Goal: Task Accomplishment & Management: Complete application form

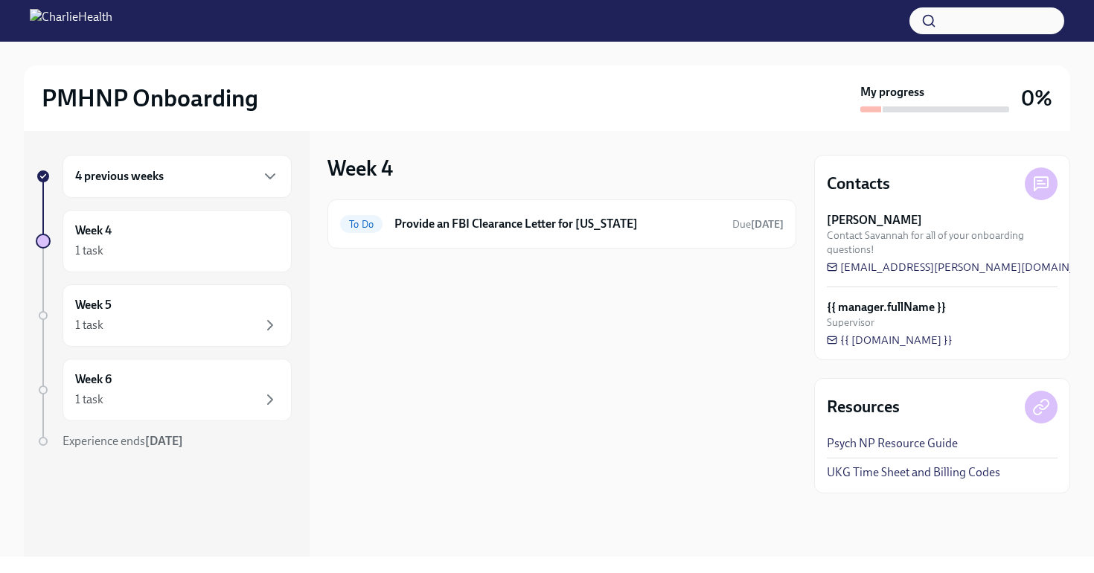
click at [150, 173] on h6 "4 previous weeks" at bounding box center [119, 176] width 89 height 16
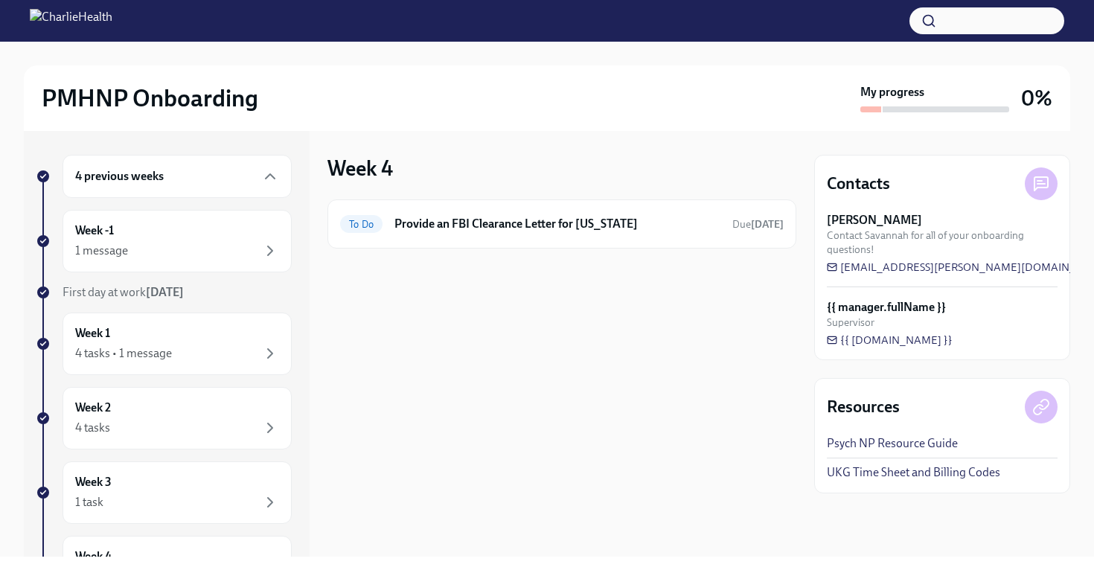
click at [150, 173] on h6 "4 previous weeks" at bounding box center [119, 176] width 89 height 16
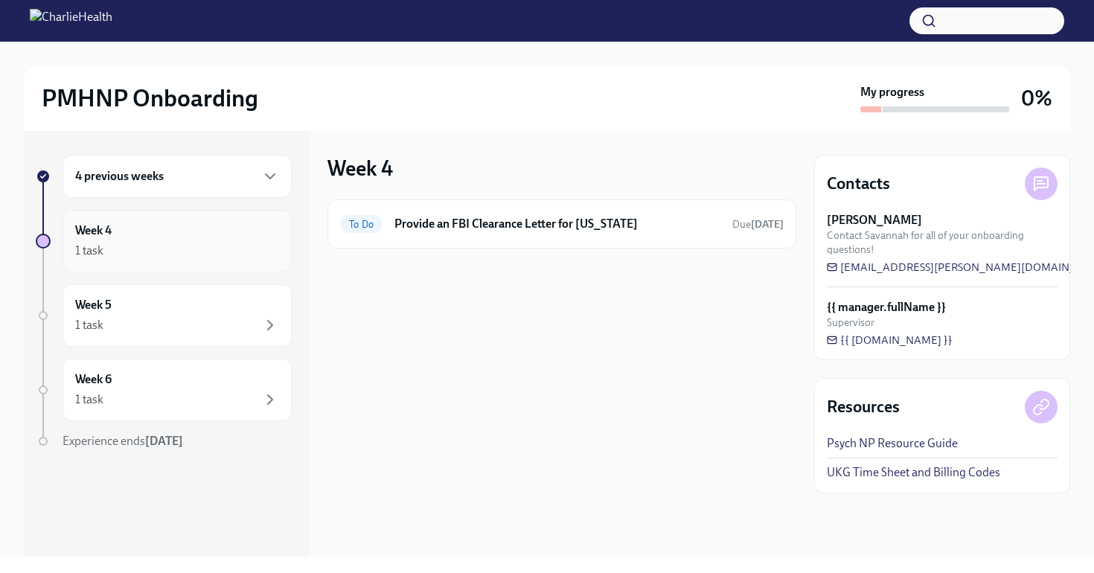
click at [126, 237] on div "Week 4 1 task" at bounding box center [177, 241] width 204 height 37
click at [272, 397] on icon "button" at bounding box center [270, 400] width 18 height 18
click at [249, 318] on div "1 task" at bounding box center [177, 325] width 204 height 18
click at [233, 249] on div "1 task" at bounding box center [177, 251] width 204 height 18
click at [199, 177] on div "4 previous weeks" at bounding box center [177, 176] width 204 height 18
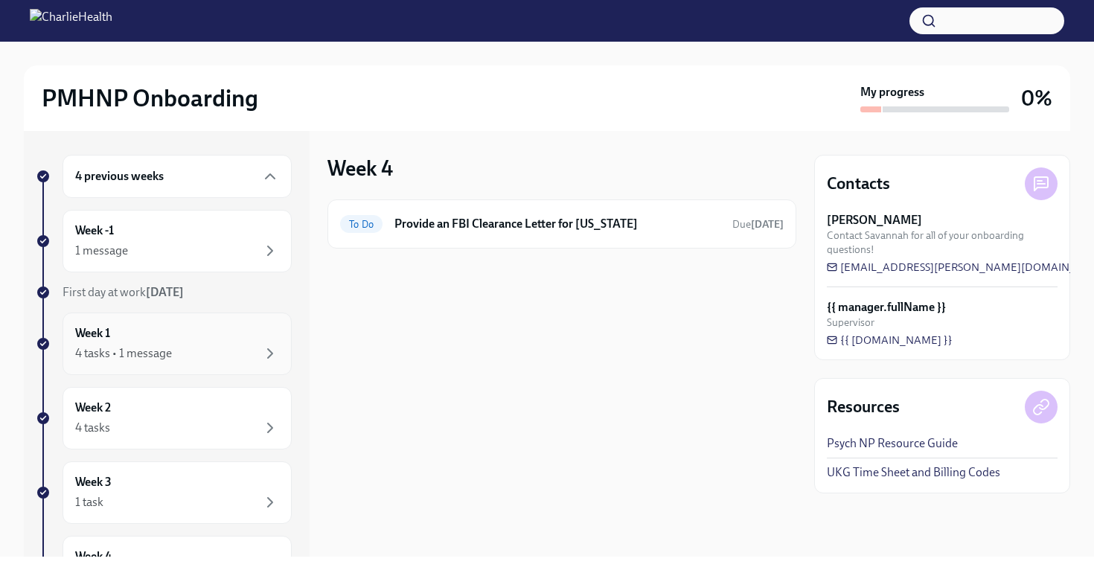
click at [144, 358] on div "4 tasks • 1 message" at bounding box center [123, 353] width 97 height 16
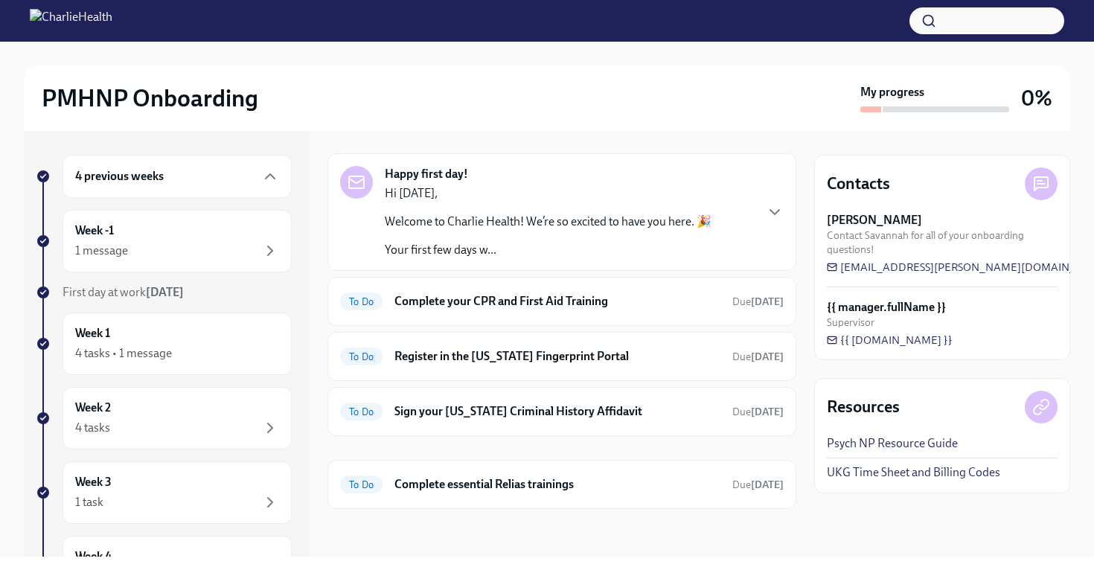
scroll to position [46, 0]
click at [505, 355] on h6 "Register in the [US_STATE] Fingerprint Portal" at bounding box center [557, 356] width 326 height 16
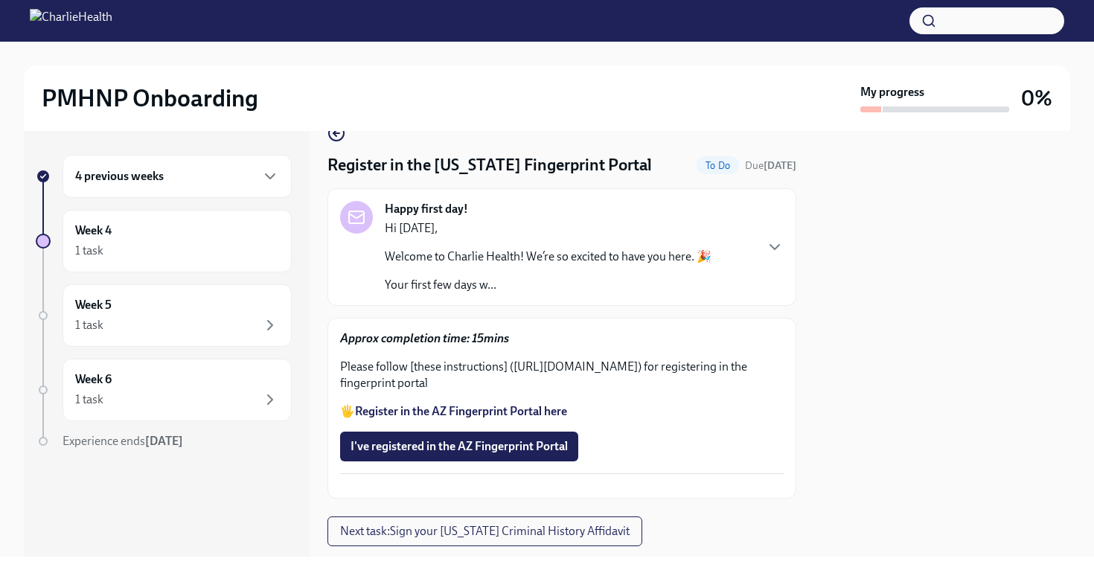
scroll to position [29, 0]
click at [392, 383] on p "Please follow [these instructions] ([URL][DOMAIN_NAME]) for registering in the …" at bounding box center [562, 376] width 444 height 33
click at [345, 421] on p "🖐️ Register in the AZ Fingerprint Portal here" at bounding box center [562, 413] width 444 height 16
click at [538, 420] on strong "Register in the AZ Fingerprint Portal here" at bounding box center [461, 413] width 212 height 14
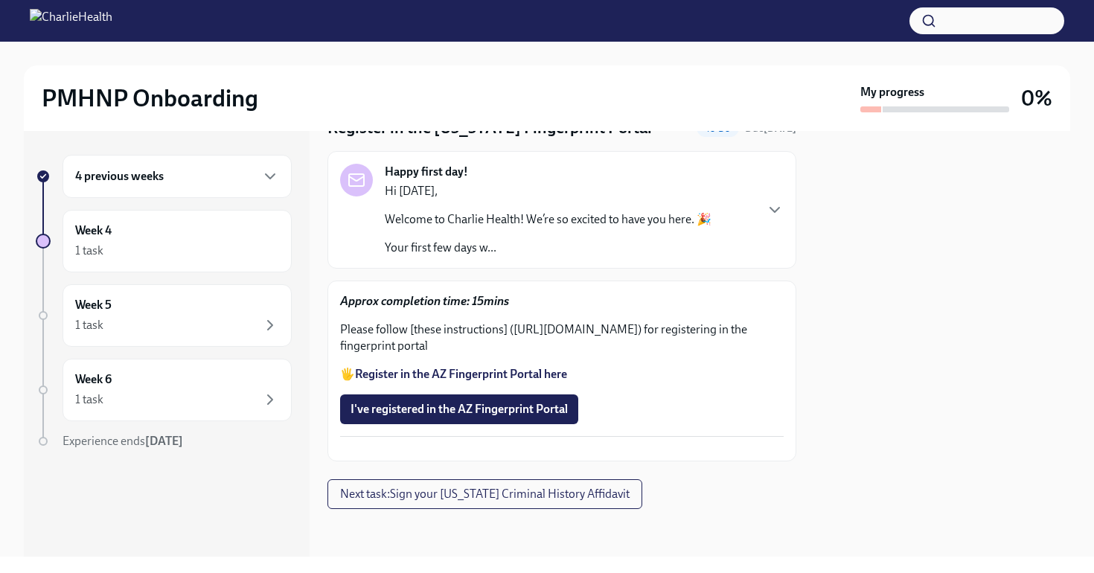
scroll to position [120, 0]
click at [435, 322] on p "Please follow [these instructions] ([URL][DOMAIN_NAME]) for registering in the …" at bounding box center [562, 338] width 444 height 33
drag, startPoint x: 506, startPoint y: 274, endPoint x: 511, endPoint y: 323, distance: 49.4
click at [511, 323] on div "Approx completion time: 15mins Please follow [these instructions] ([URL][DOMAIN…" at bounding box center [562, 337] width 444 height 89
click at [670, 351] on div "Approx completion time: 15mins Please follow [these instructions] ([URL][DOMAIN…" at bounding box center [562, 371] width 444 height 156
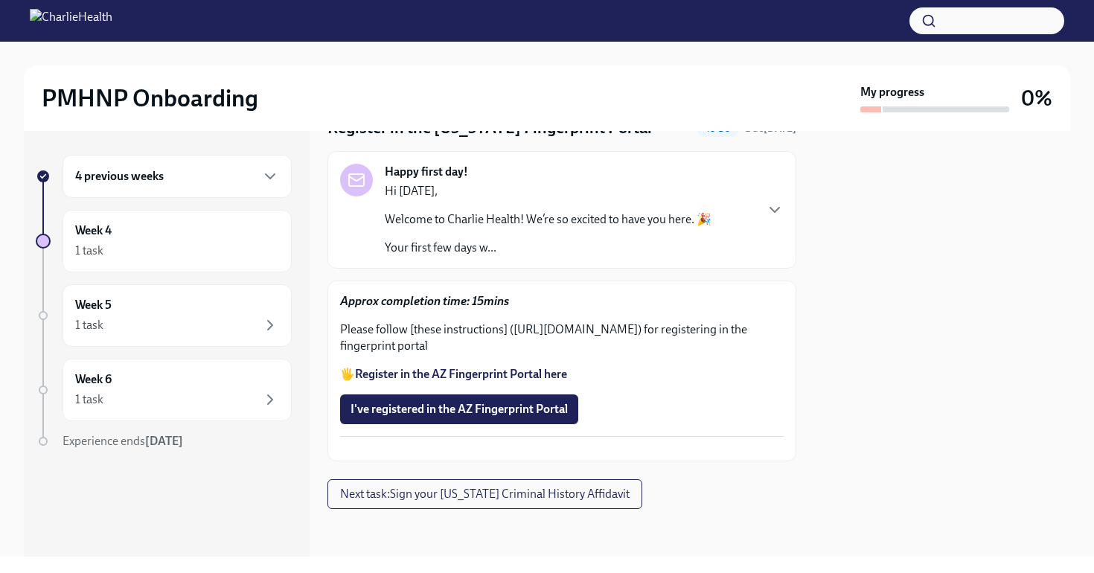
drag, startPoint x: 512, startPoint y: 278, endPoint x: 624, endPoint y: 295, distance: 113.8
click at [624, 322] on p "Please follow [these instructions] ([URL][DOMAIN_NAME]) for registering in the …" at bounding box center [562, 338] width 444 height 33
click at [653, 366] on p "🖐️ Register in the AZ Fingerprint Portal here" at bounding box center [562, 374] width 444 height 16
drag, startPoint x: 514, startPoint y: 279, endPoint x: 621, endPoint y: 296, distance: 108.5
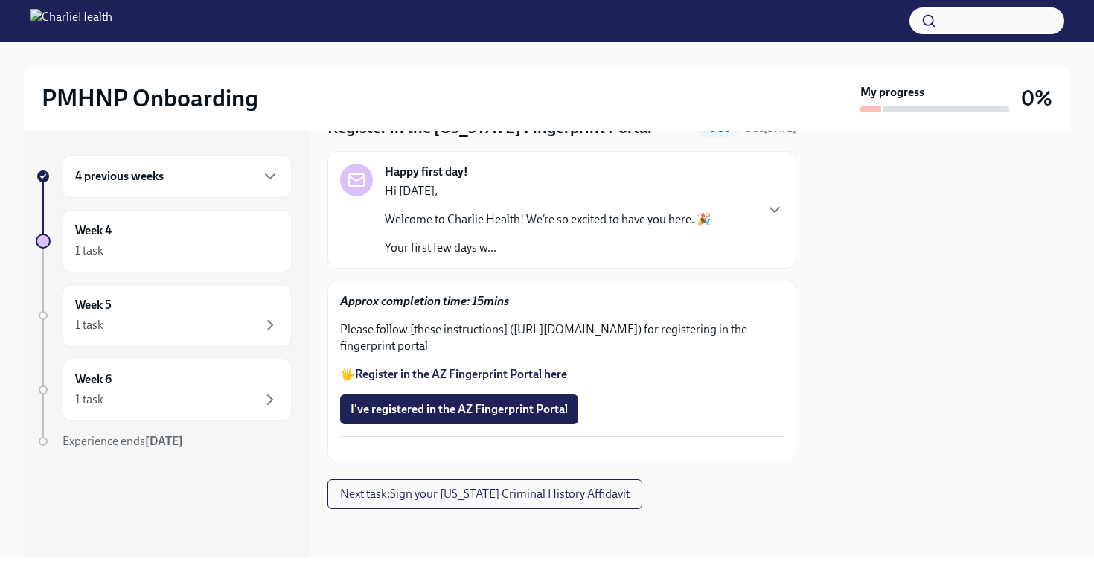
click at [621, 322] on p "Please follow [these instructions] ([URL][DOMAIN_NAME]) for registering in the …" at bounding box center [562, 338] width 444 height 33
click at [846, 384] on div at bounding box center [942, 344] width 256 height 426
click at [380, 502] on span "Next task : Sign your [US_STATE] Criminal History Affidavit" at bounding box center [485, 494] width 290 height 15
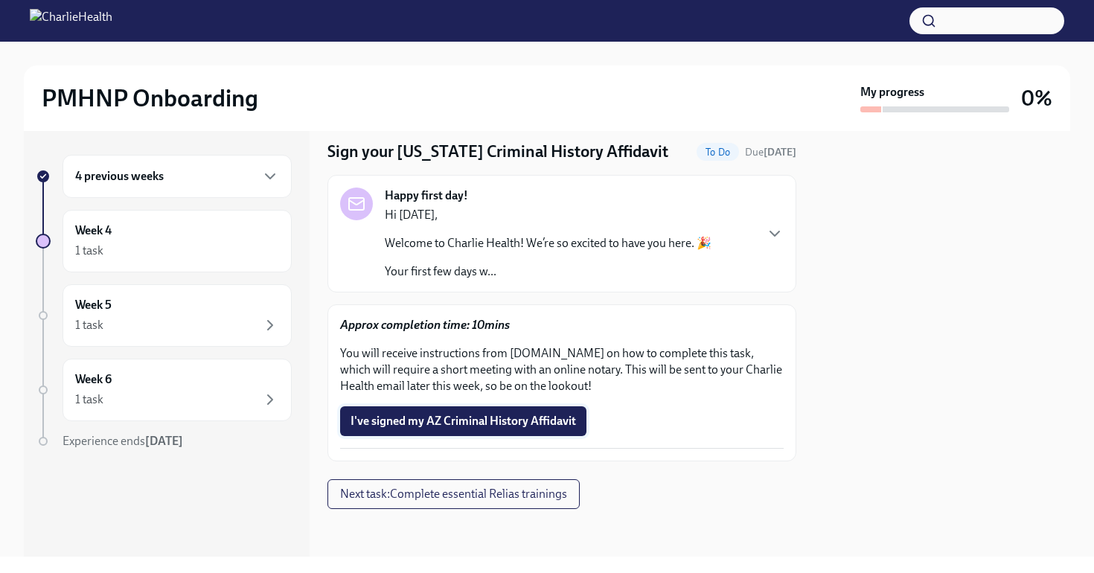
scroll to position [44, 0]
click at [172, 176] on div "4 previous weeks" at bounding box center [177, 176] width 204 height 18
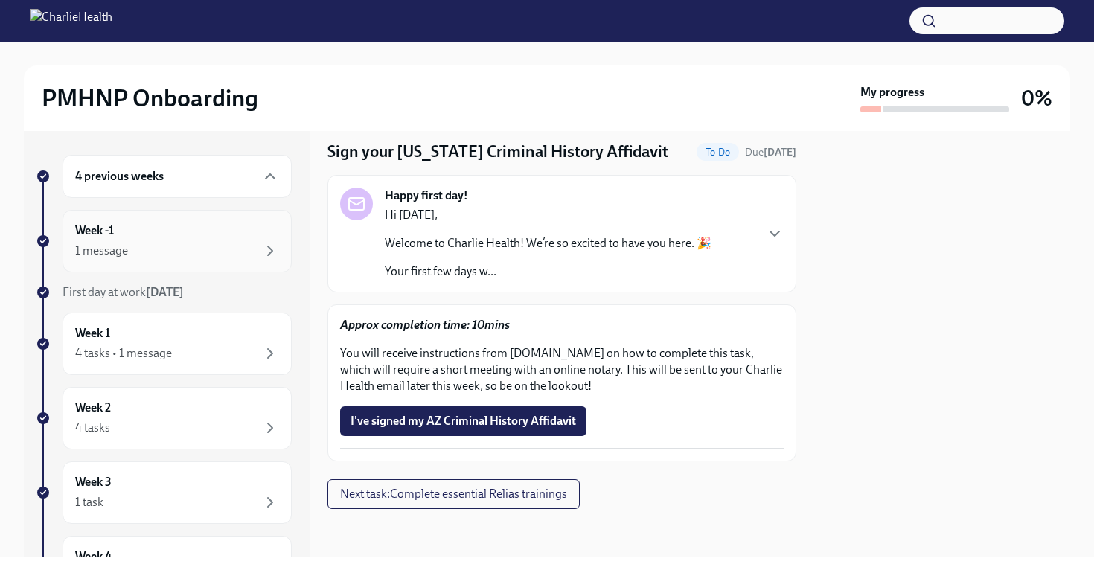
click at [252, 238] on div "Week -1 1 message" at bounding box center [177, 241] width 204 height 37
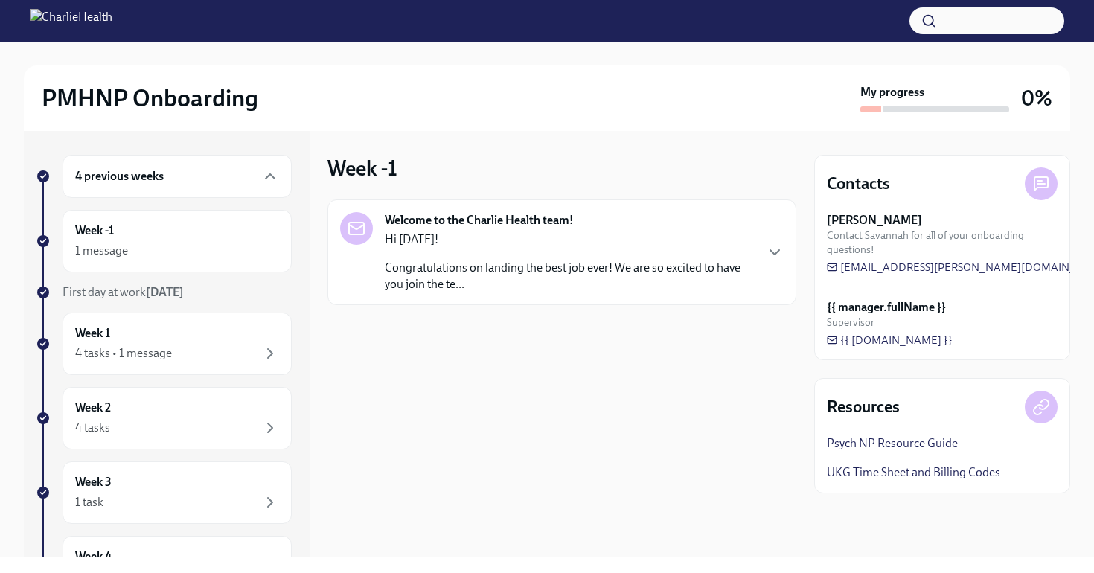
click at [622, 265] on p "Congratulations on landing the best job ever! We are so excited to have you joi…" at bounding box center [569, 276] width 369 height 33
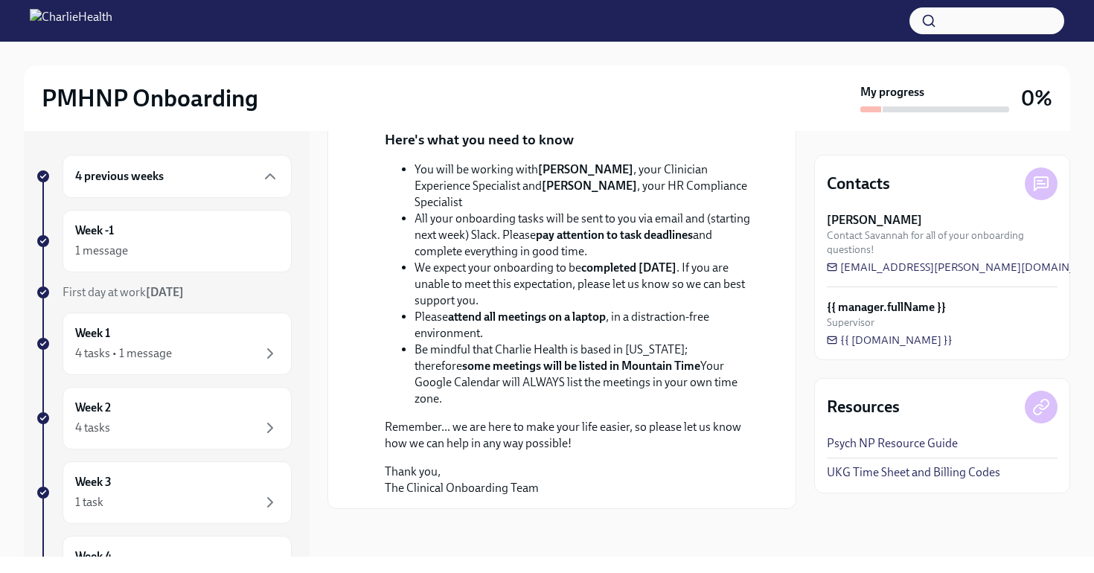
scroll to position [322, 0]
click at [220, 255] on div "1 message" at bounding box center [177, 251] width 204 height 18
click at [118, 228] on div "Week -1 1 message" at bounding box center [177, 241] width 204 height 37
click at [260, 353] on div "4 tasks • 1 message" at bounding box center [177, 354] width 204 height 18
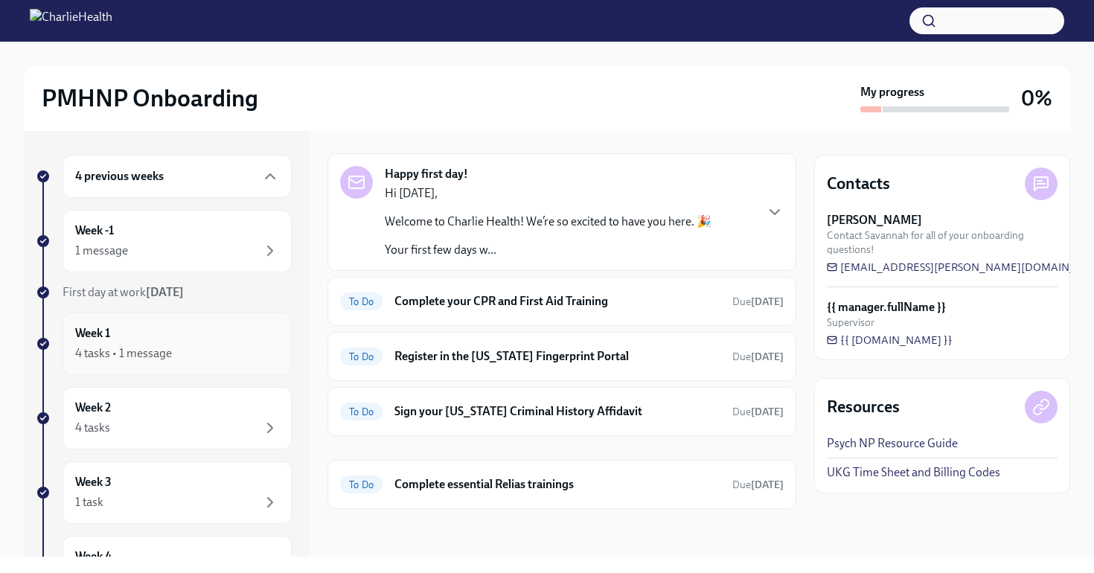
click at [233, 334] on div "Week 1 4 tasks • 1 message" at bounding box center [177, 343] width 204 height 37
click at [139, 330] on div "Week 1 4 tasks • 1 message" at bounding box center [177, 343] width 204 height 37
click at [102, 253] on div "1 message" at bounding box center [101, 251] width 53 height 16
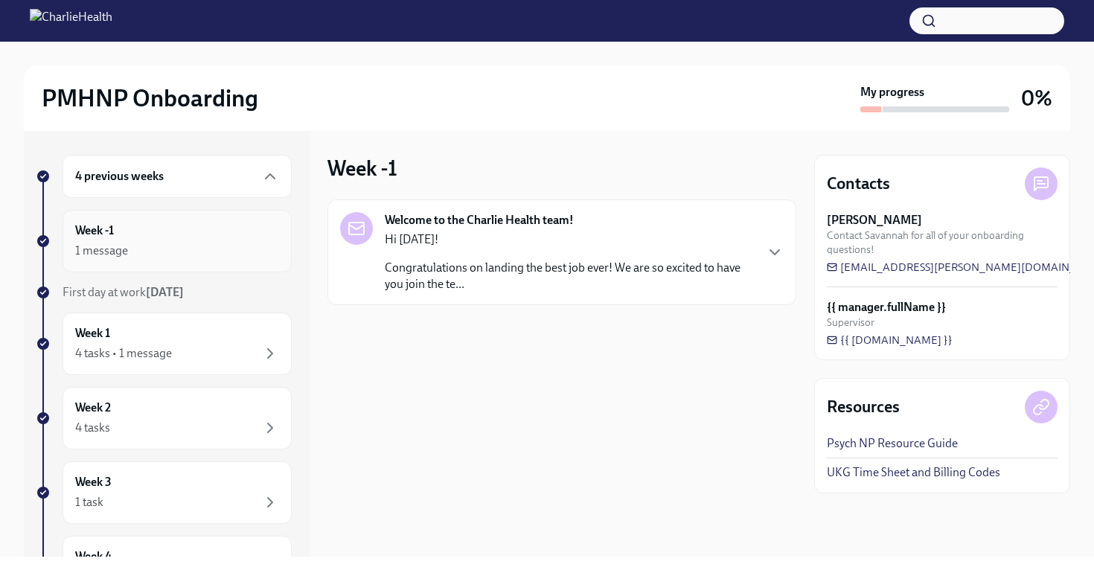
click at [102, 253] on div "1 message" at bounding box center [101, 251] width 53 height 16
click at [112, 352] on div "4 tasks • 1 message" at bounding box center [123, 353] width 97 height 16
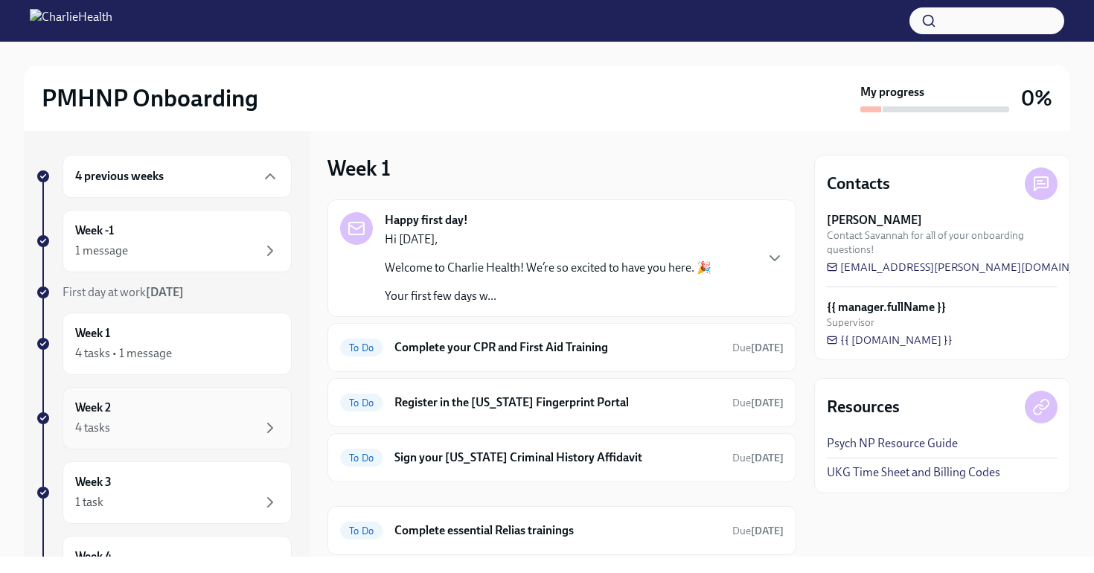
click at [211, 426] on div "4 tasks" at bounding box center [177, 428] width 204 height 18
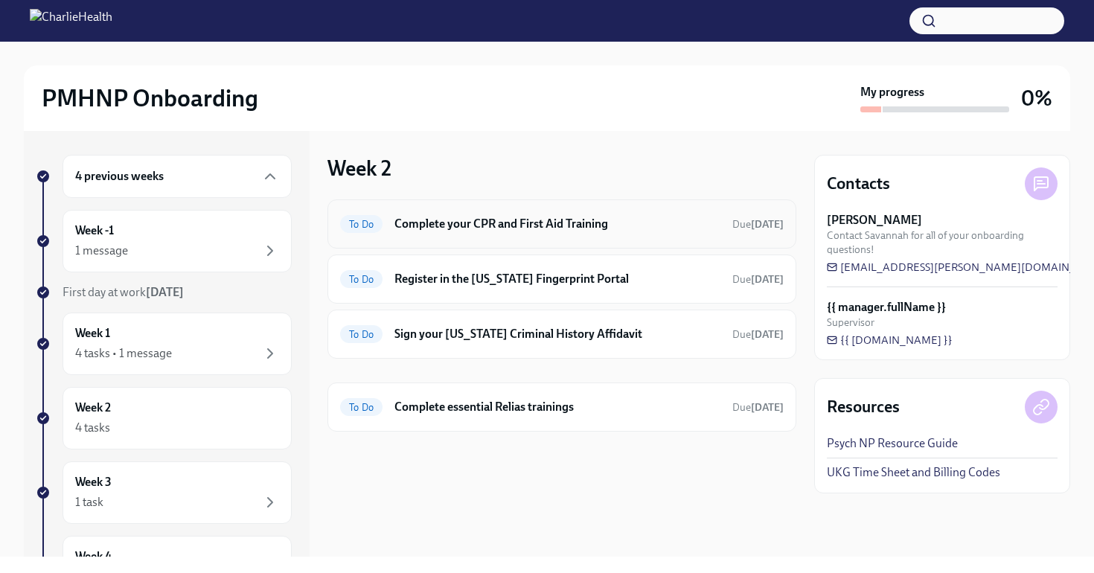
click at [618, 227] on h6 "Complete your CPR and First Aid Training" at bounding box center [557, 224] width 326 height 16
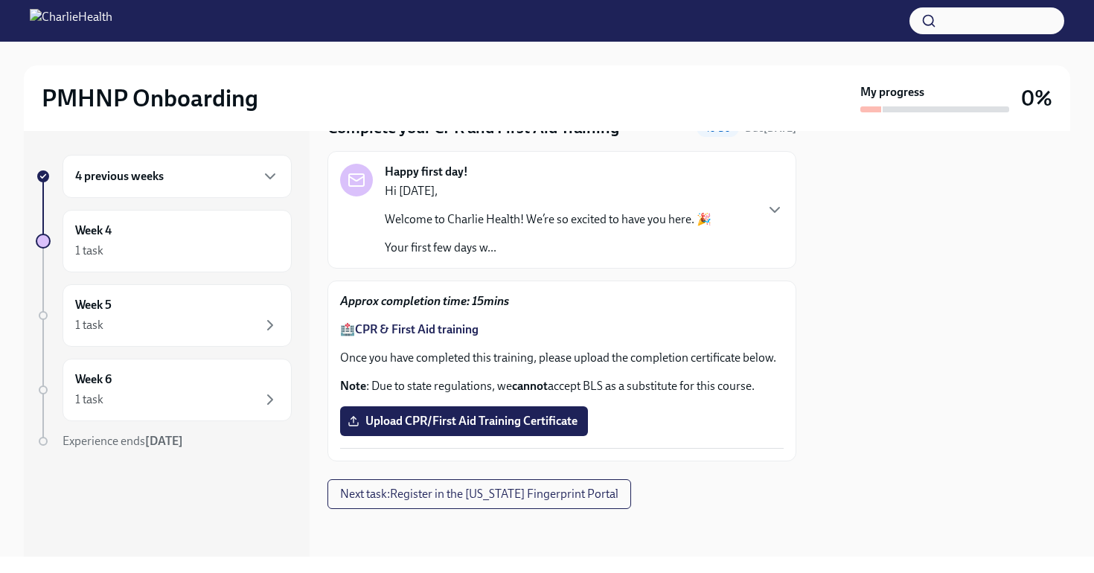
click at [447, 325] on strong "CPR & First Aid training" at bounding box center [417, 329] width 124 height 14
click at [451, 415] on span "Upload CPR/First Aid Training Certificate" at bounding box center [464, 421] width 227 height 15
click at [0, 0] on input "Upload CPR/First Aid Training Certificate" at bounding box center [0, 0] width 0 height 0
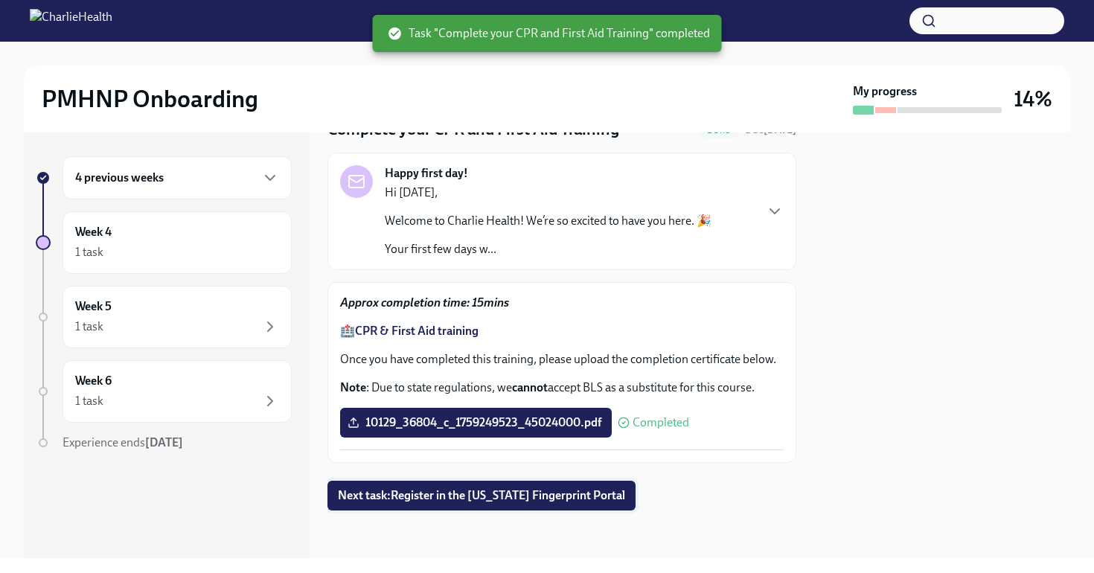
click at [531, 504] on button "Next task : Register in the [US_STATE] Fingerprint Portal" at bounding box center [481, 496] width 308 height 30
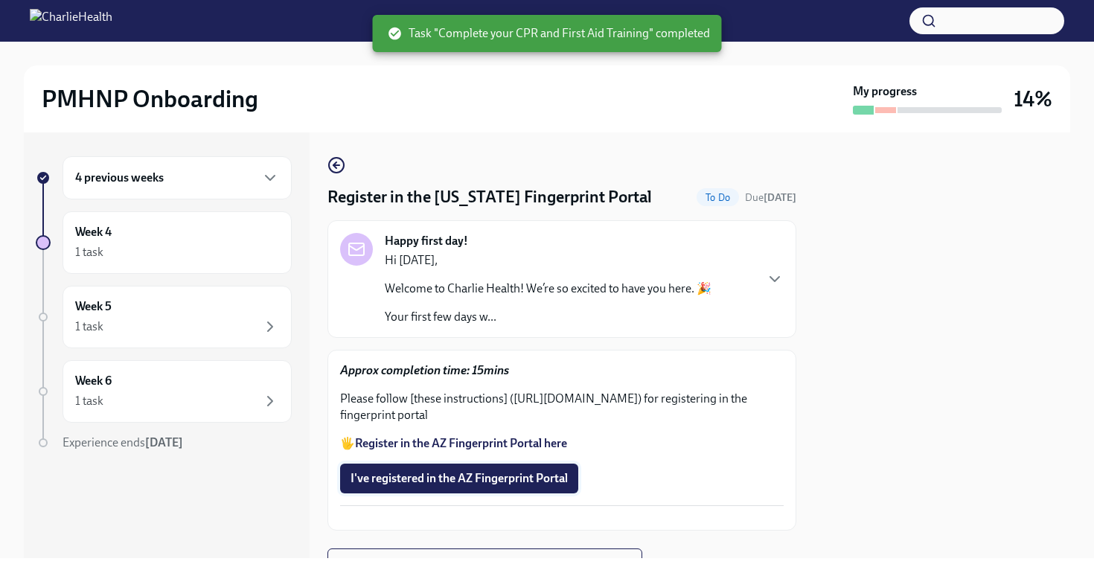
click at [509, 487] on button "I've registered in the AZ Fingerprint Portal" at bounding box center [459, 479] width 238 height 30
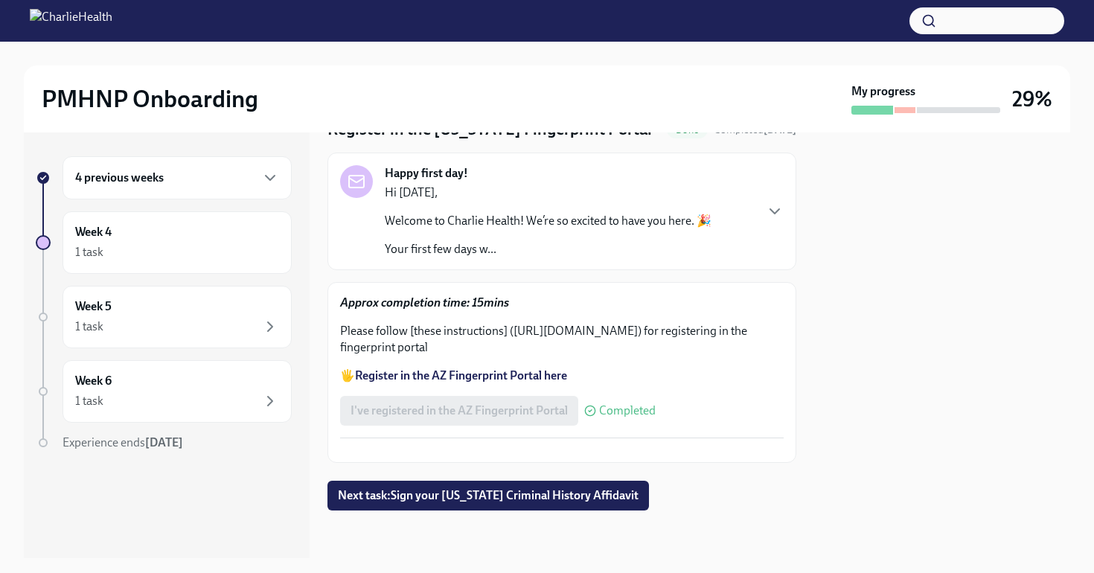
scroll to position [120, 0]
click at [490, 500] on span "Next task : Sign your [US_STATE] Criminal History Affidavit" at bounding box center [488, 495] width 301 height 15
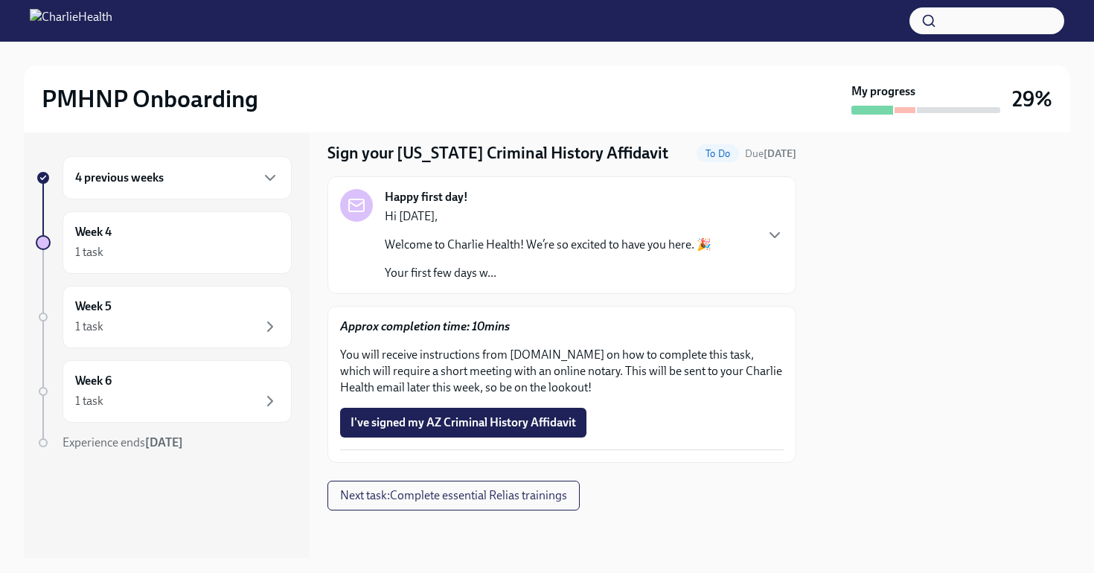
scroll to position [44, 0]
click at [442, 493] on span "Next task : Complete essential Relias trainings" at bounding box center [453, 495] width 227 height 15
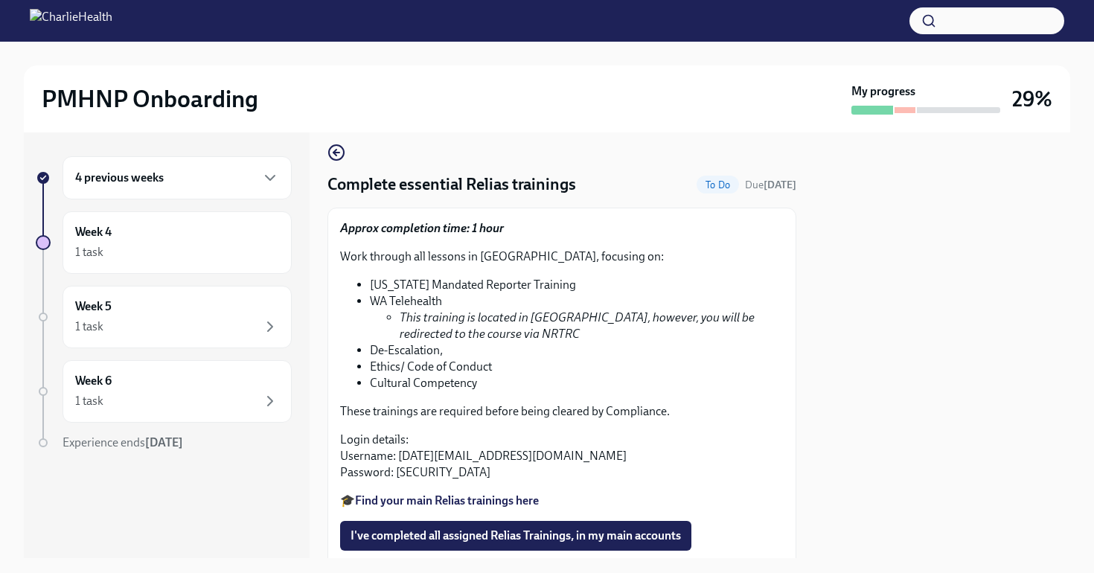
scroll to position [51, 0]
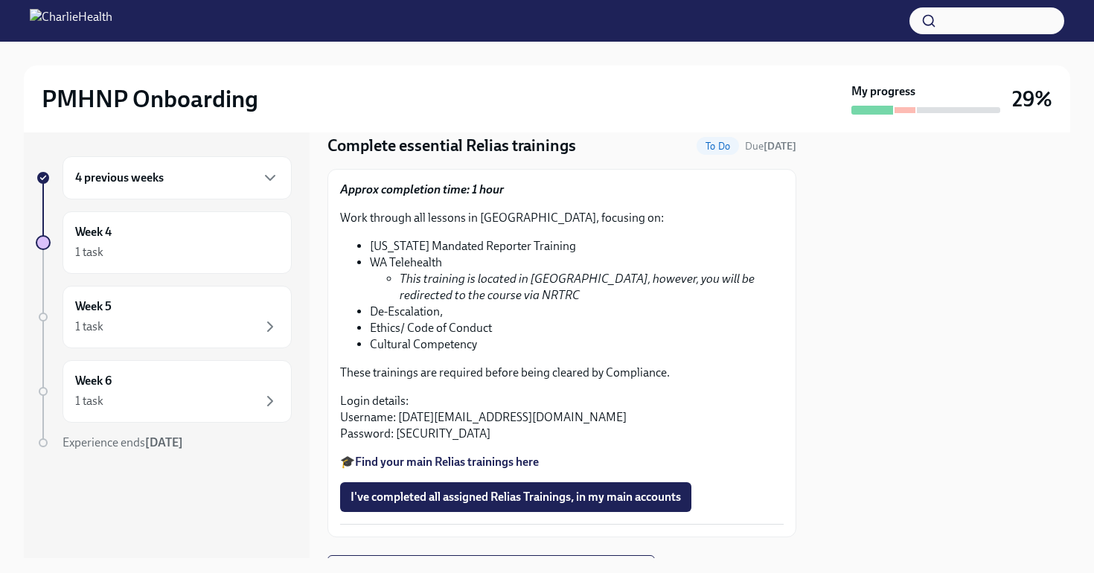
click at [496, 459] on strong "Find your main Relias trainings here" at bounding box center [447, 462] width 184 height 14
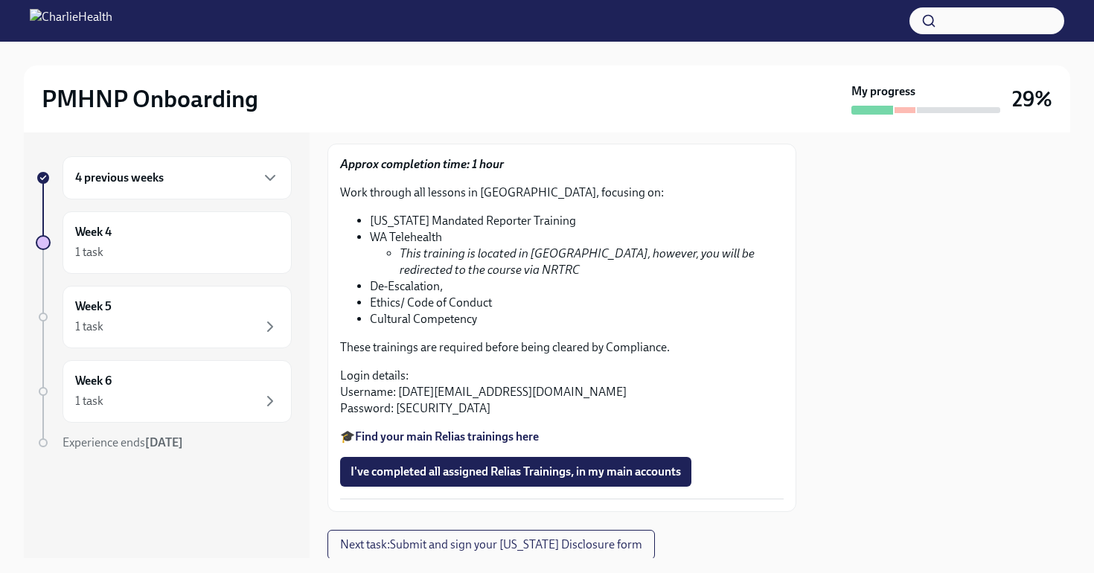
scroll to position [85, 0]
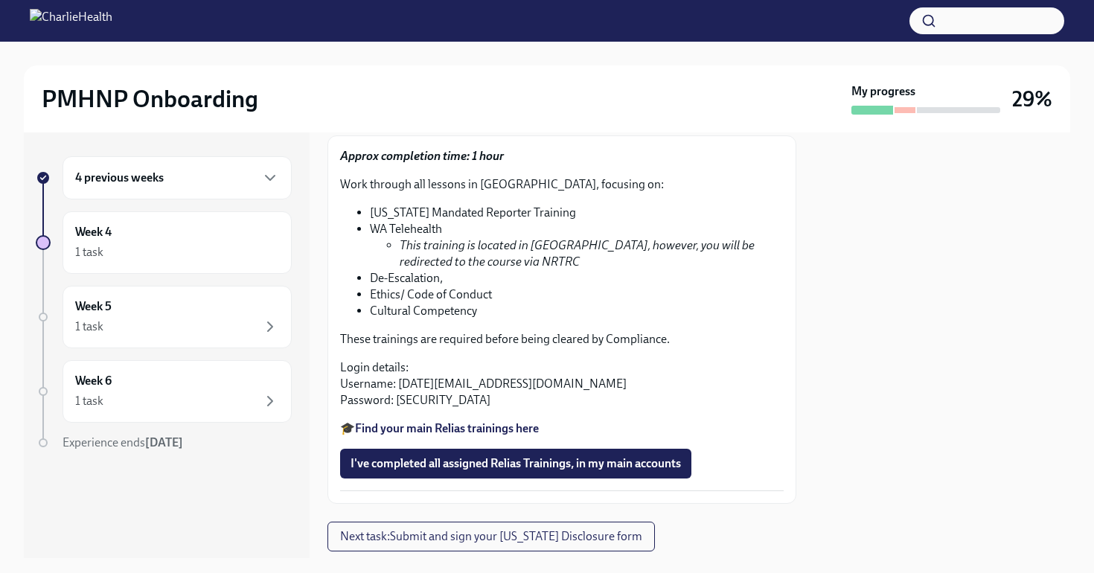
click at [490, 421] on strong "Find your main Relias trainings here" at bounding box center [447, 428] width 184 height 14
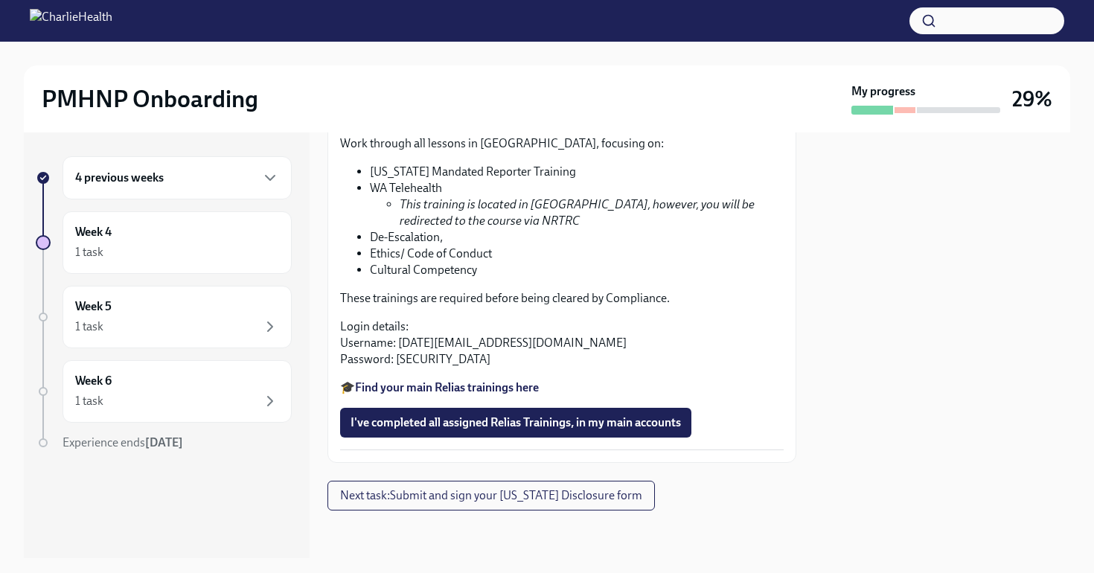
scroll to position [0, 0]
click at [454, 505] on button "Next task : Submit and sign your [US_STATE] Disclosure form" at bounding box center [490, 496] width 327 height 30
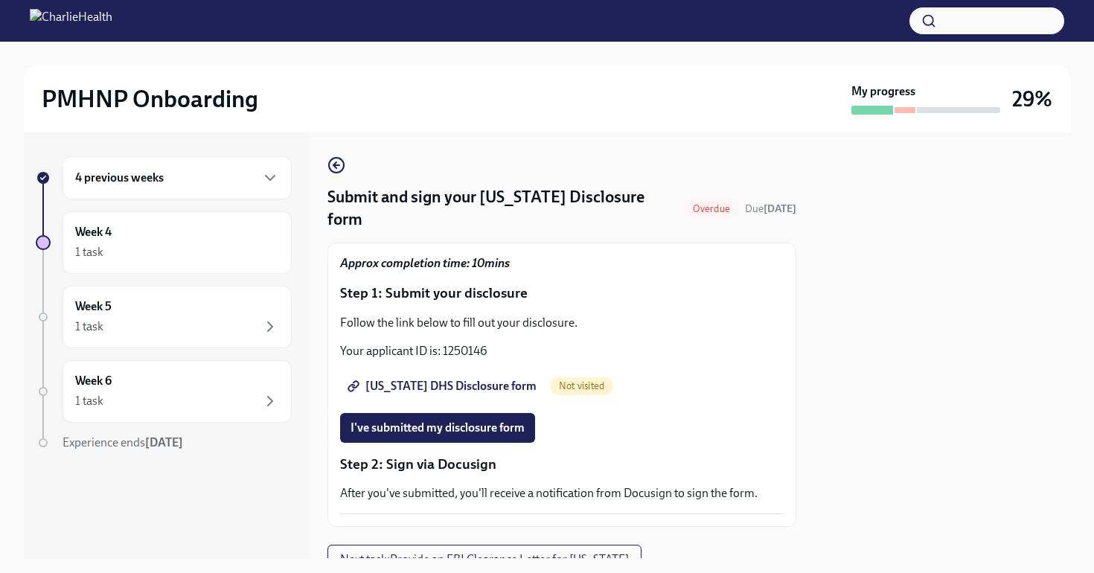
click at [439, 379] on span "[US_STATE] DHS Disclosure form" at bounding box center [444, 386] width 186 height 15
drag, startPoint x: 445, startPoint y: 326, endPoint x: 490, endPoint y: 324, distance: 44.7
click at [490, 343] on p "Your applicant ID is: 1250146" at bounding box center [562, 351] width 444 height 16
copy p "1250146"
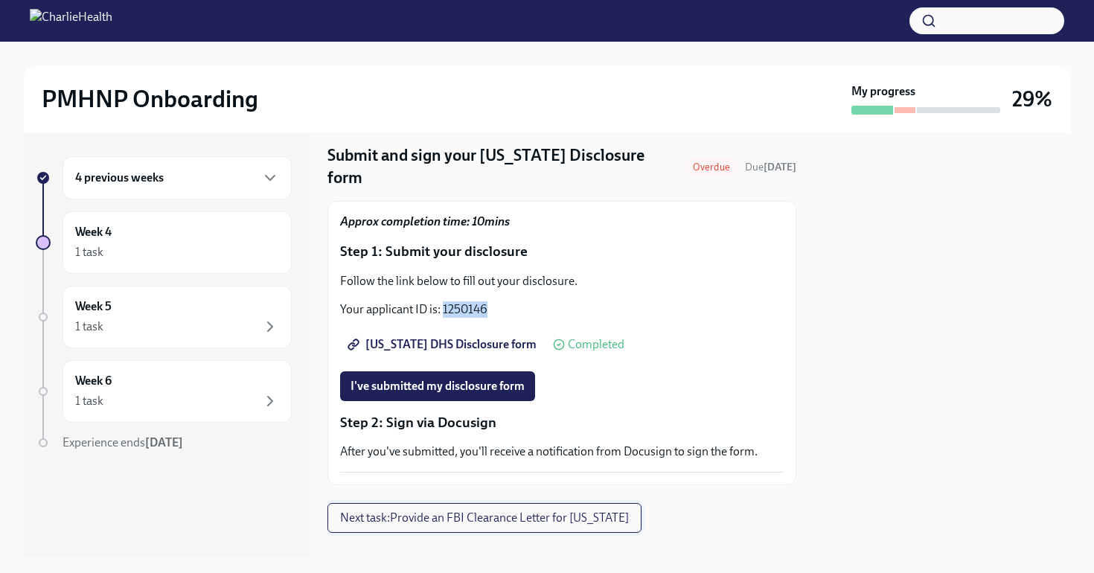
scroll to position [41, 0]
click at [540, 511] on span "Next task : Provide an FBI Clearance Letter for [US_STATE]" at bounding box center [484, 518] width 289 height 15
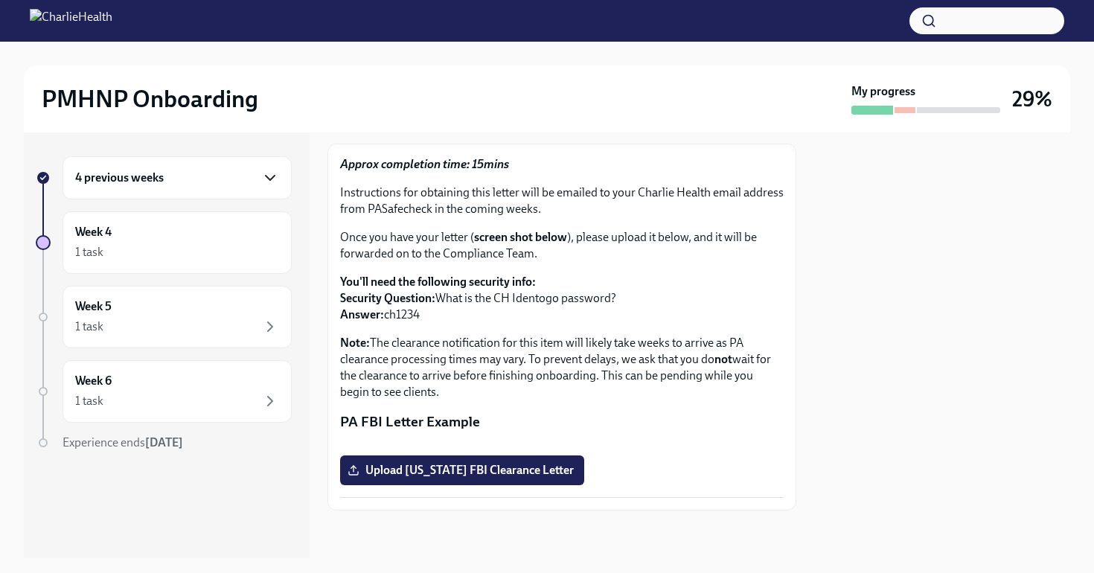
click at [273, 180] on icon "button" at bounding box center [270, 178] width 18 height 18
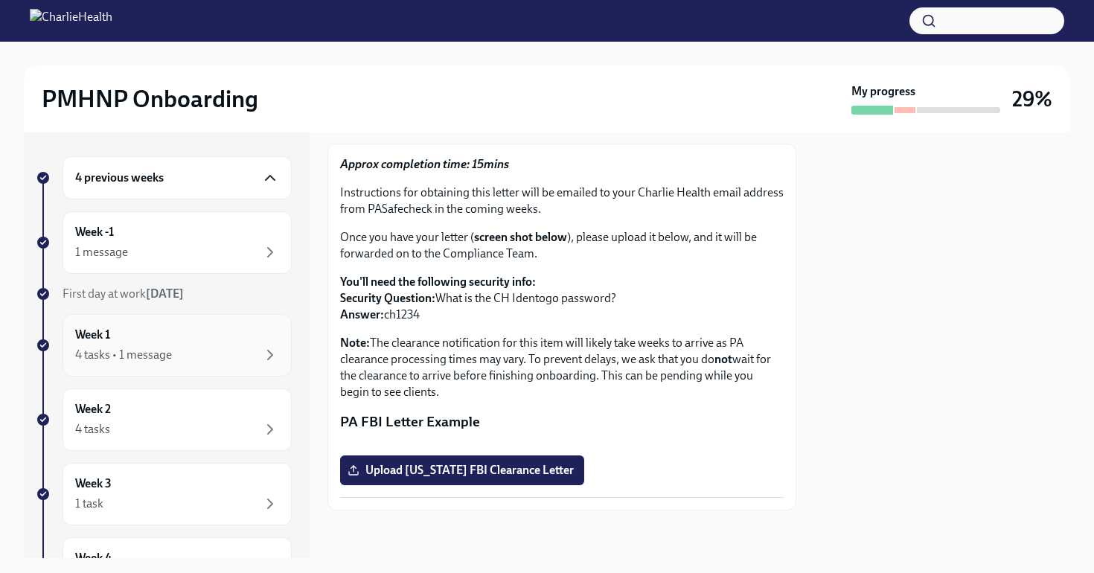
click at [244, 354] on div "4 tasks • 1 message" at bounding box center [177, 355] width 204 height 18
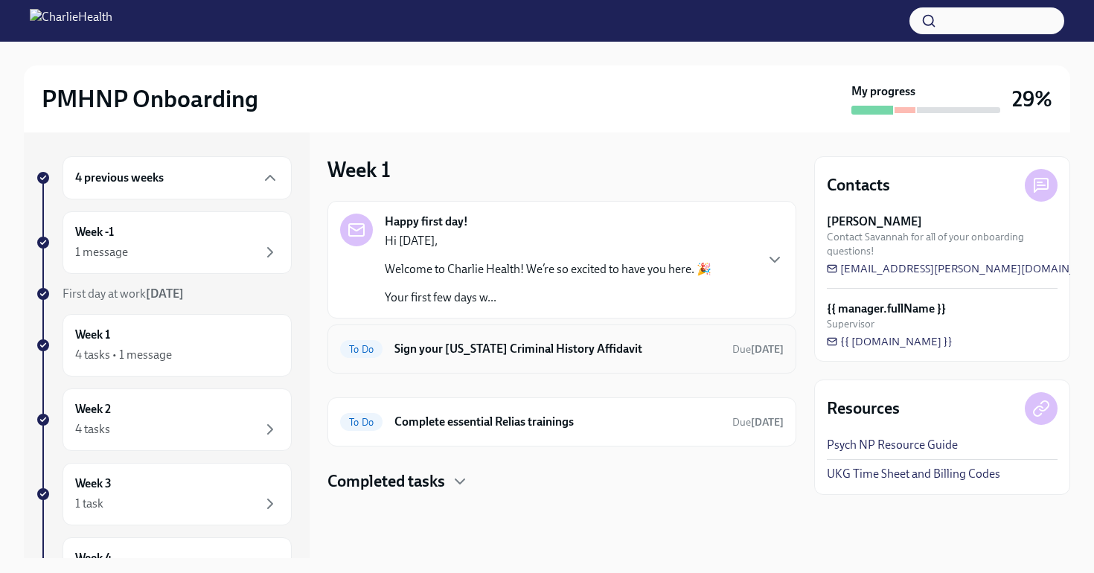
click at [602, 348] on h6 "Sign your [US_STATE] Criminal History Affidavit" at bounding box center [557, 349] width 326 height 16
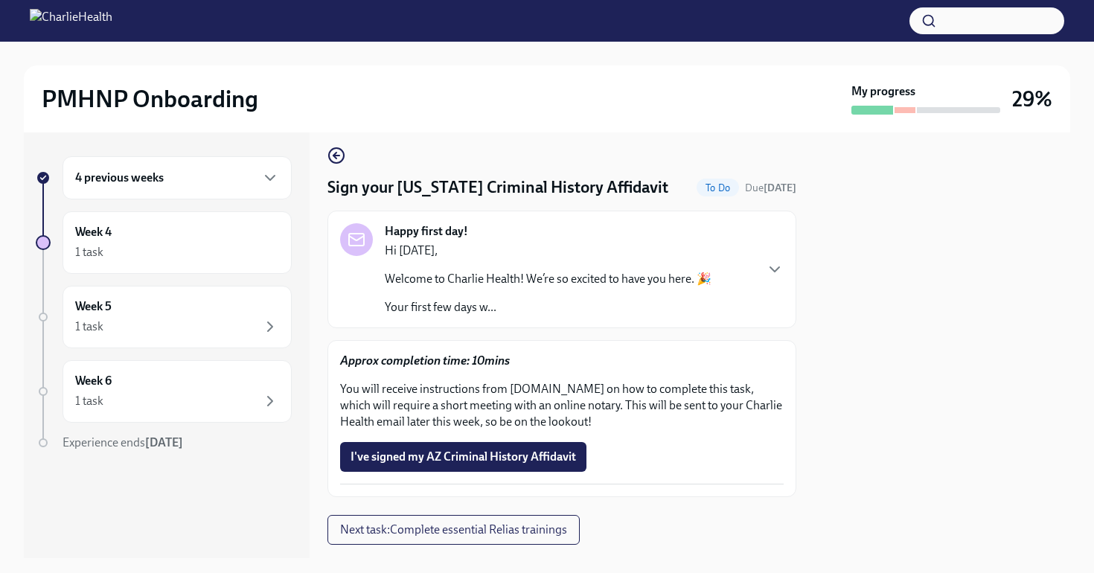
scroll to position [11, 0]
click at [266, 333] on icon "button" at bounding box center [270, 327] width 18 height 18
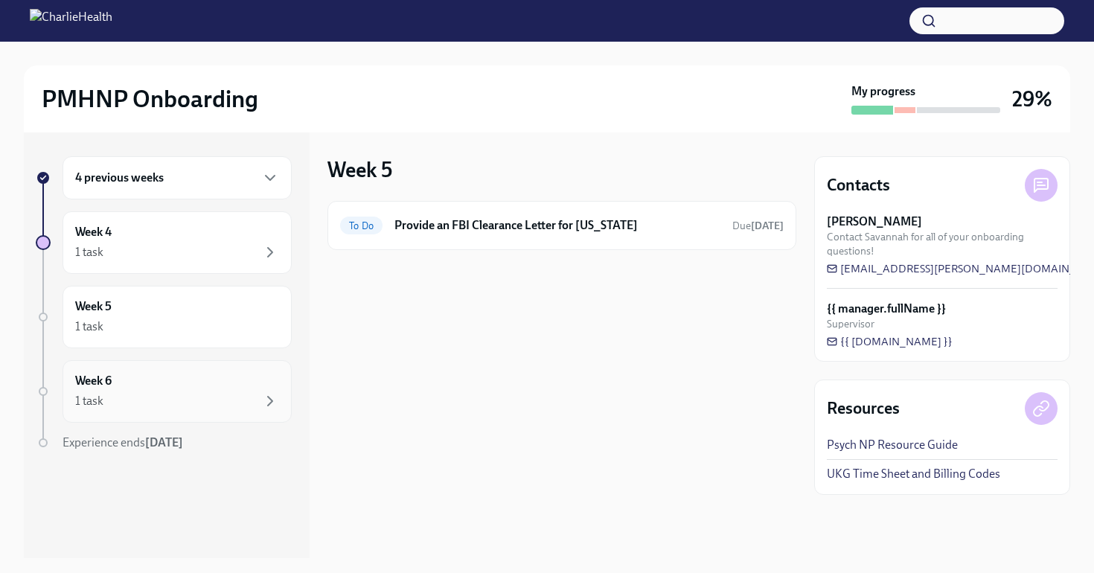
click at [243, 394] on div "1 task" at bounding box center [177, 401] width 204 height 18
click at [252, 401] on div "1 task" at bounding box center [177, 401] width 204 height 18
click at [144, 394] on div "1 task" at bounding box center [177, 401] width 204 height 18
click at [154, 325] on div "1 task" at bounding box center [177, 327] width 204 height 18
click at [250, 393] on div "1 task" at bounding box center [177, 401] width 204 height 18
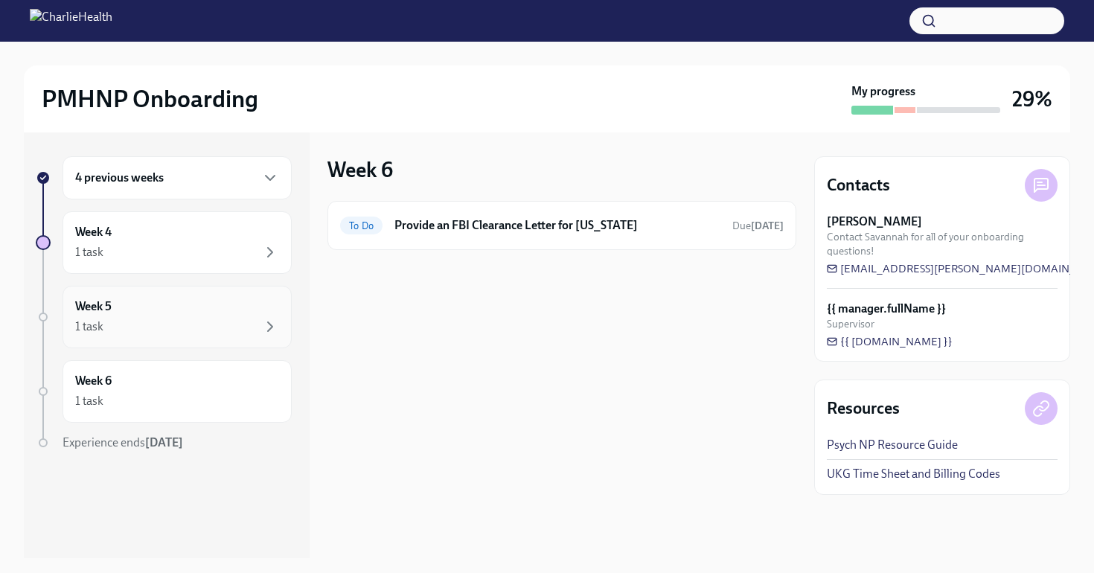
click at [216, 323] on div "1 task" at bounding box center [177, 327] width 204 height 18
click at [206, 250] on div "1 task" at bounding box center [177, 252] width 204 height 18
click at [118, 236] on div "Week 4 1 task" at bounding box center [177, 242] width 204 height 37
click at [159, 182] on h6 "4 previous weeks" at bounding box center [119, 178] width 89 height 16
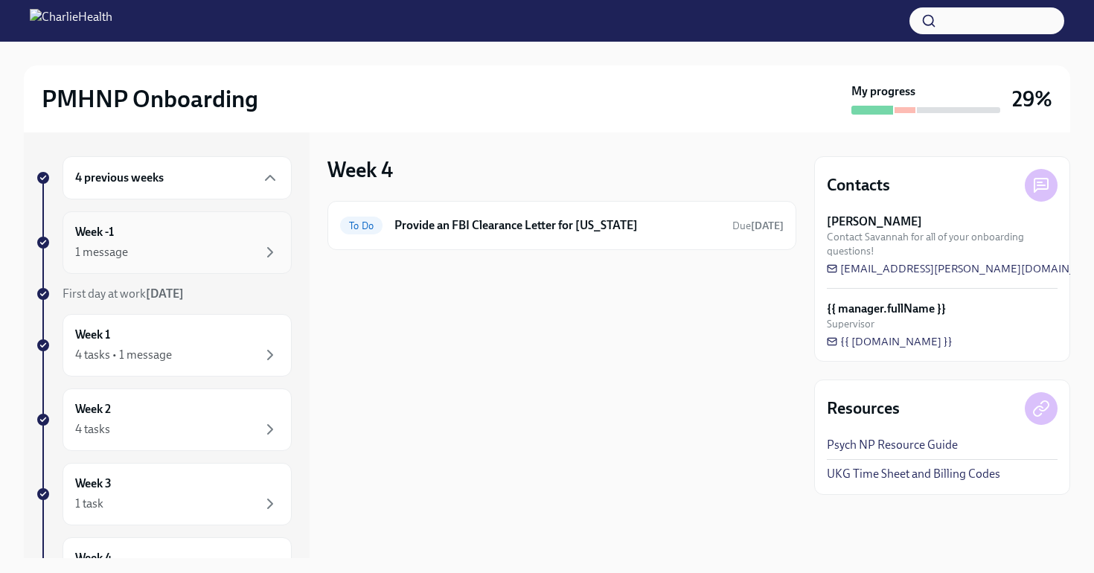
click at [181, 243] on div "Week -1 1 message" at bounding box center [177, 242] width 204 height 37
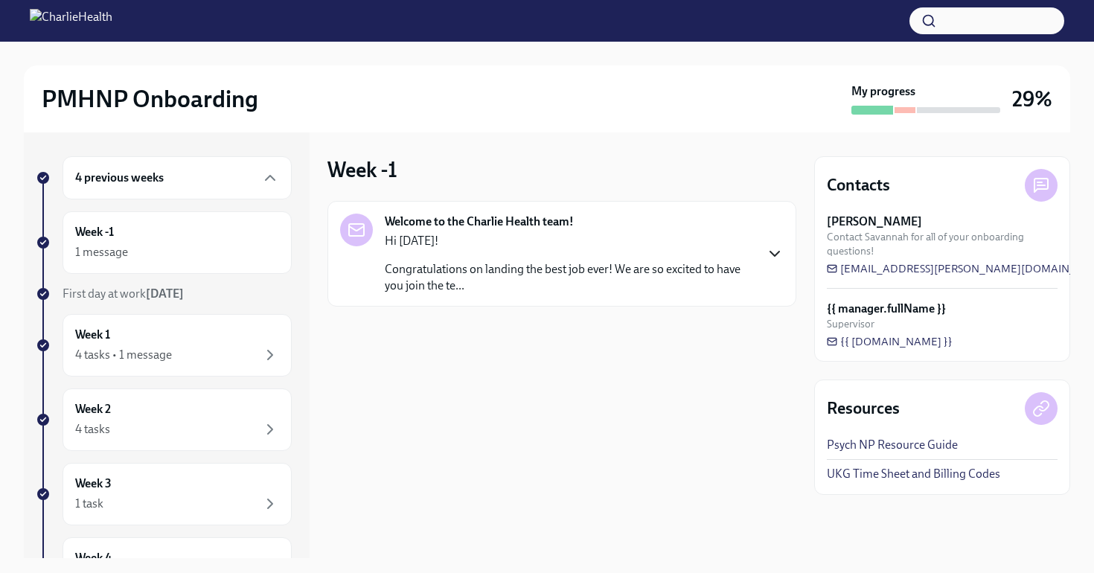
click at [778, 255] on icon "button" at bounding box center [775, 254] width 18 height 18
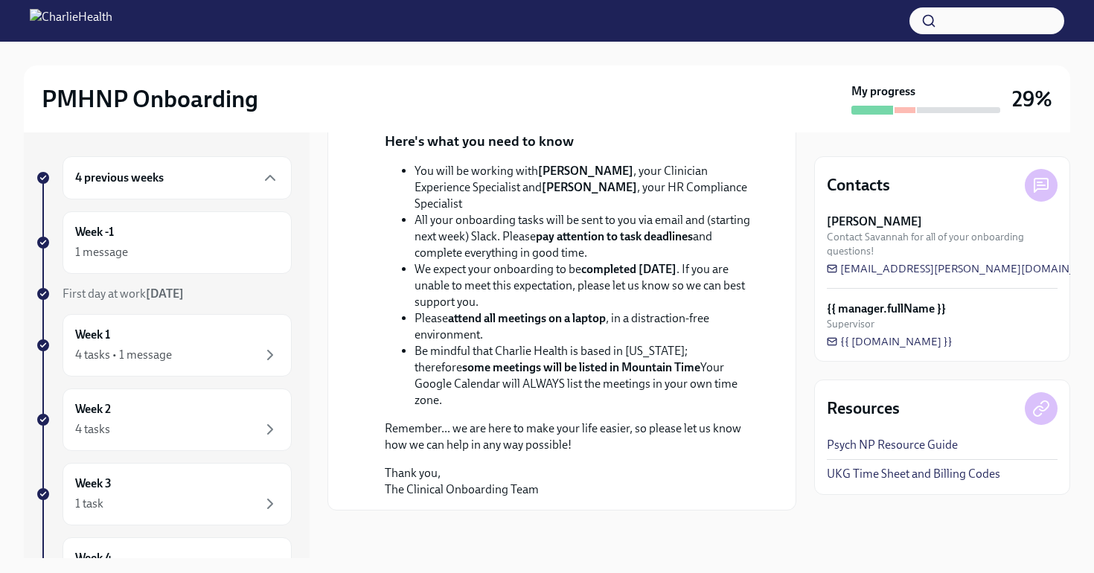
scroll to position [322, 0]
click at [177, 349] on div "4 tasks • 1 message" at bounding box center [177, 355] width 204 height 18
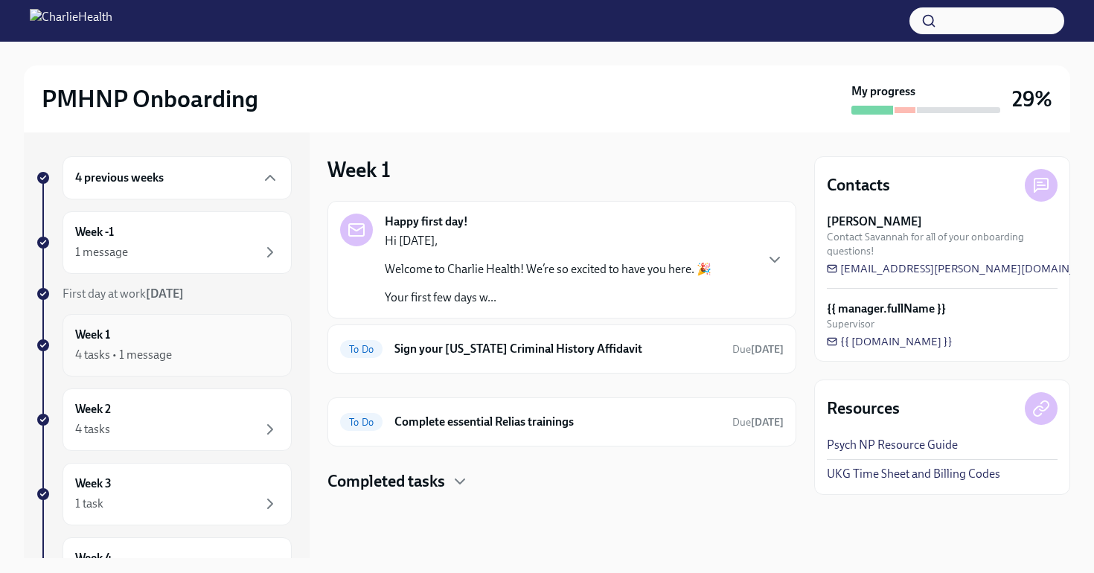
click at [219, 362] on div "4 tasks • 1 message" at bounding box center [177, 355] width 204 height 18
click at [211, 419] on div "Week 2 4 tasks" at bounding box center [177, 419] width 204 height 37
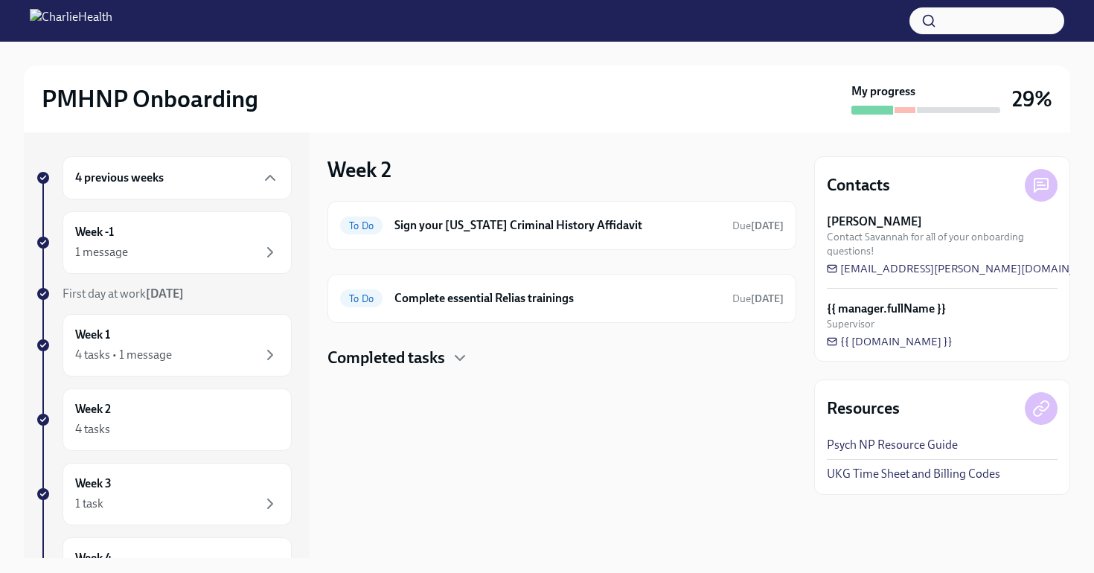
click at [926, 476] on link "UKG Time Sheet and Billing Codes" at bounding box center [913, 474] width 173 height 16
